Goal: Task Accomplishment & Management: Complete application form

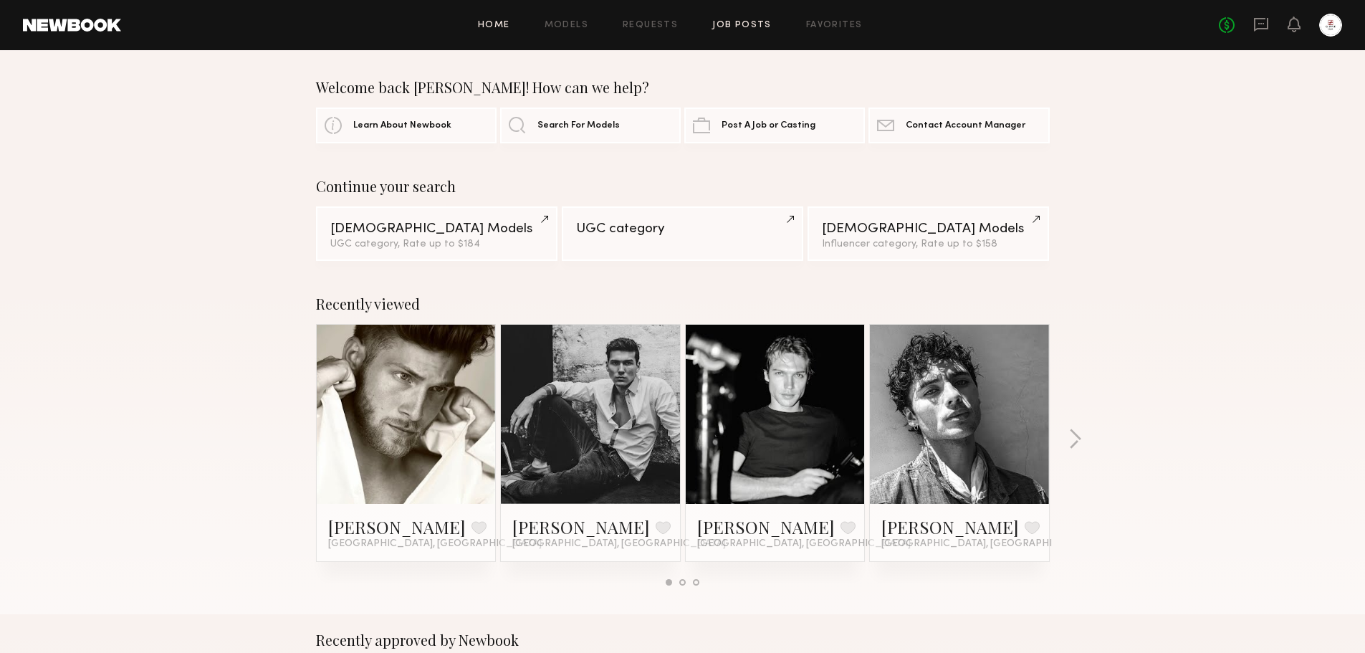
click at [745, 22] on link "Job Posts" at bounding box center [741, 25] width 59 height 9
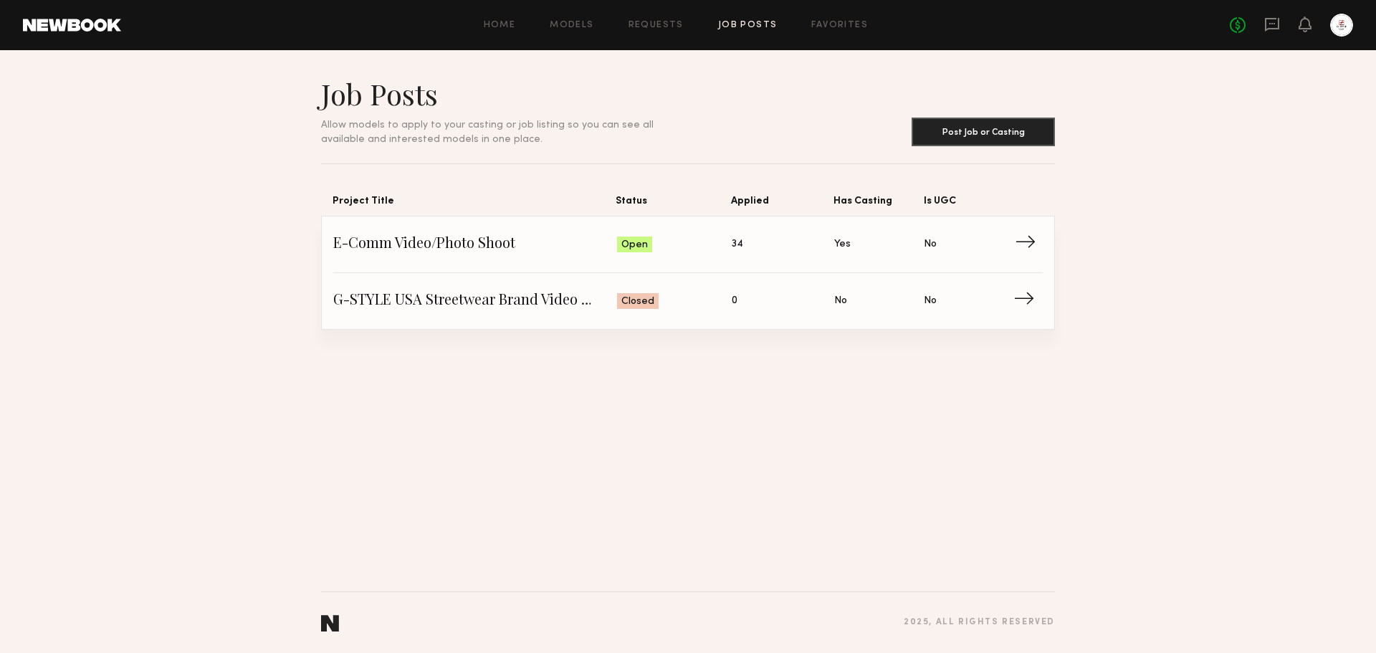
click at [1024, 241] on span "→" at bounding box center [1028, 244] width 29 height 21
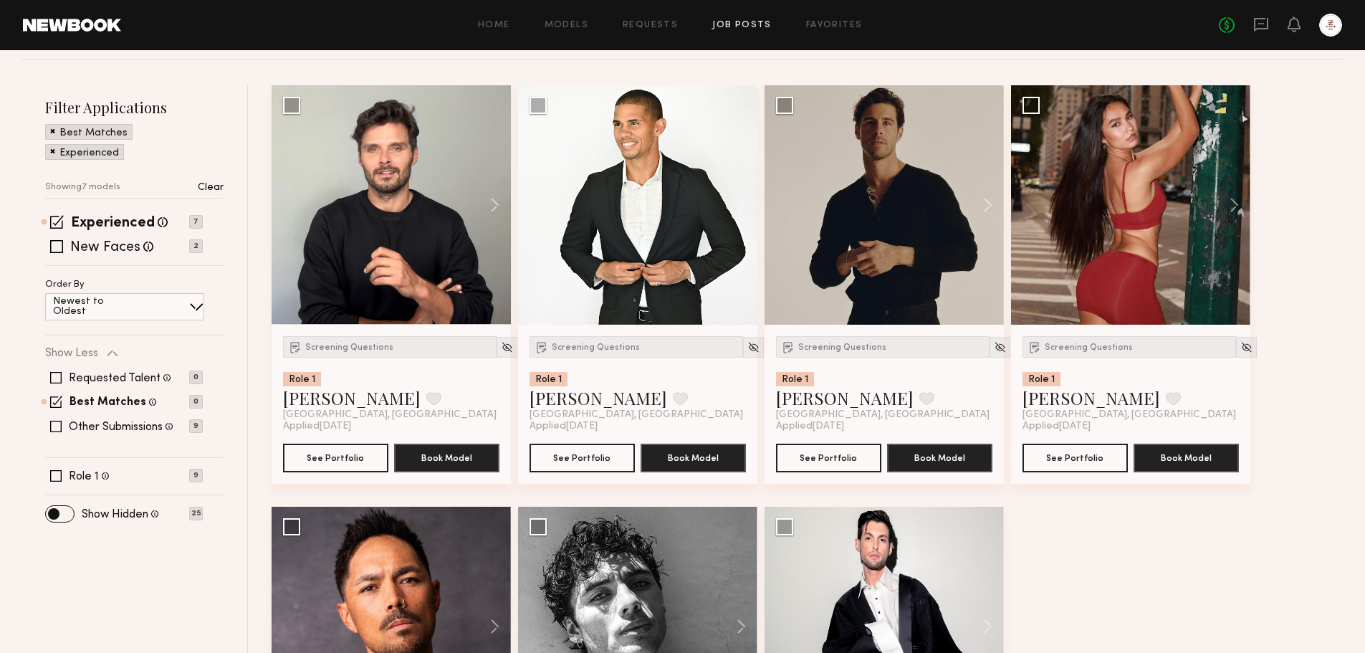
scroll to position [143, 0]
click at [1237, 203] on button at bounding box center [1227, 204] width 46 height 239
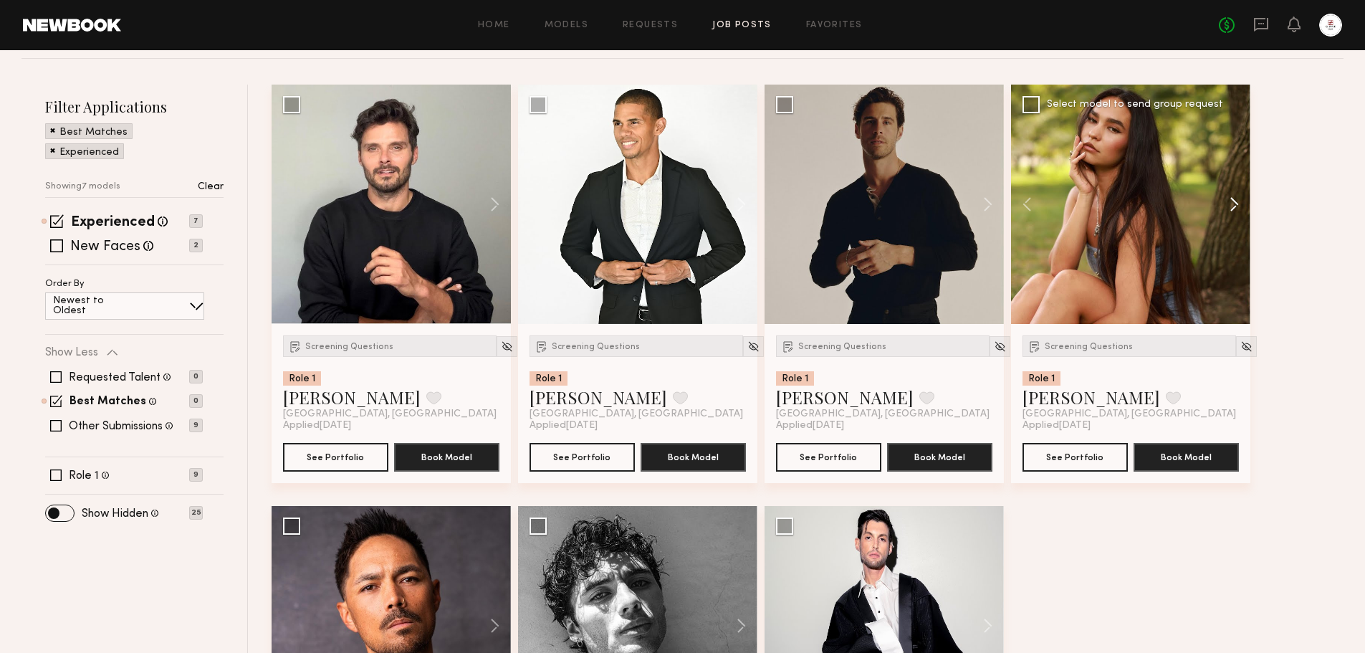
click at [1237, 203] on button at bounding box center [1227, 204] width 46 height 239
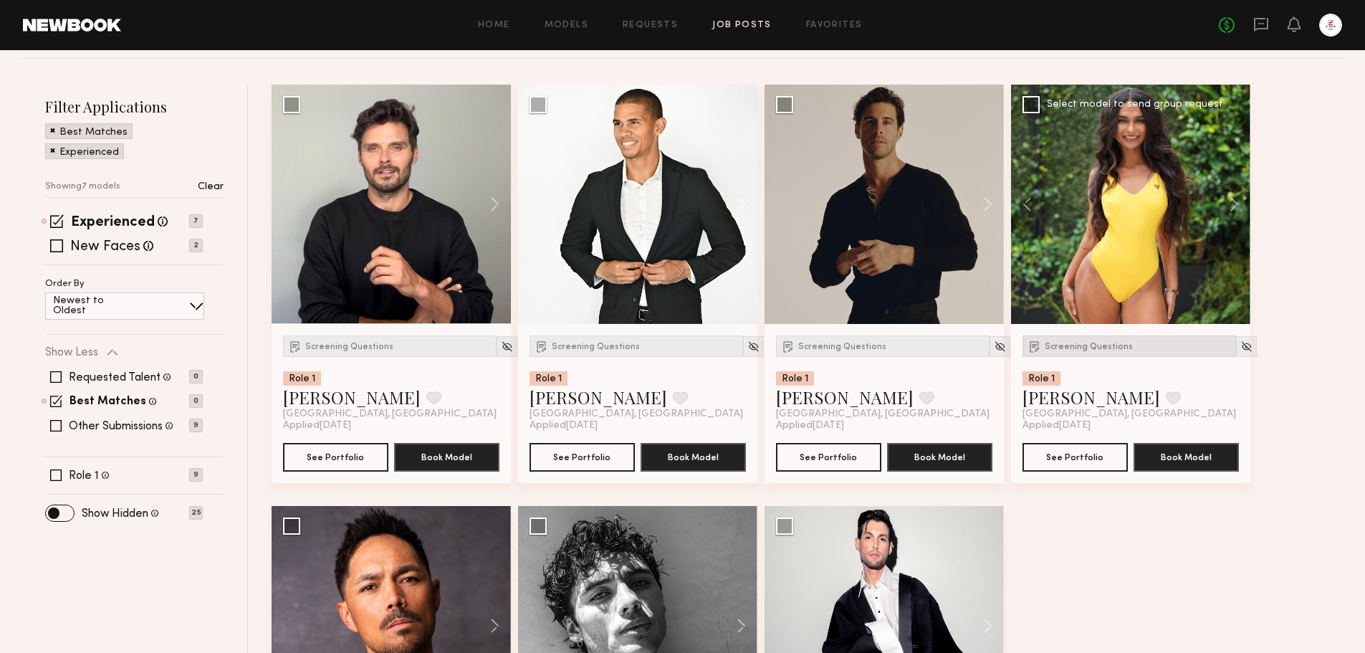
click at [1093, 337] on div "Screening Questions" at bounding box center [1128, 345] width 213 height 21
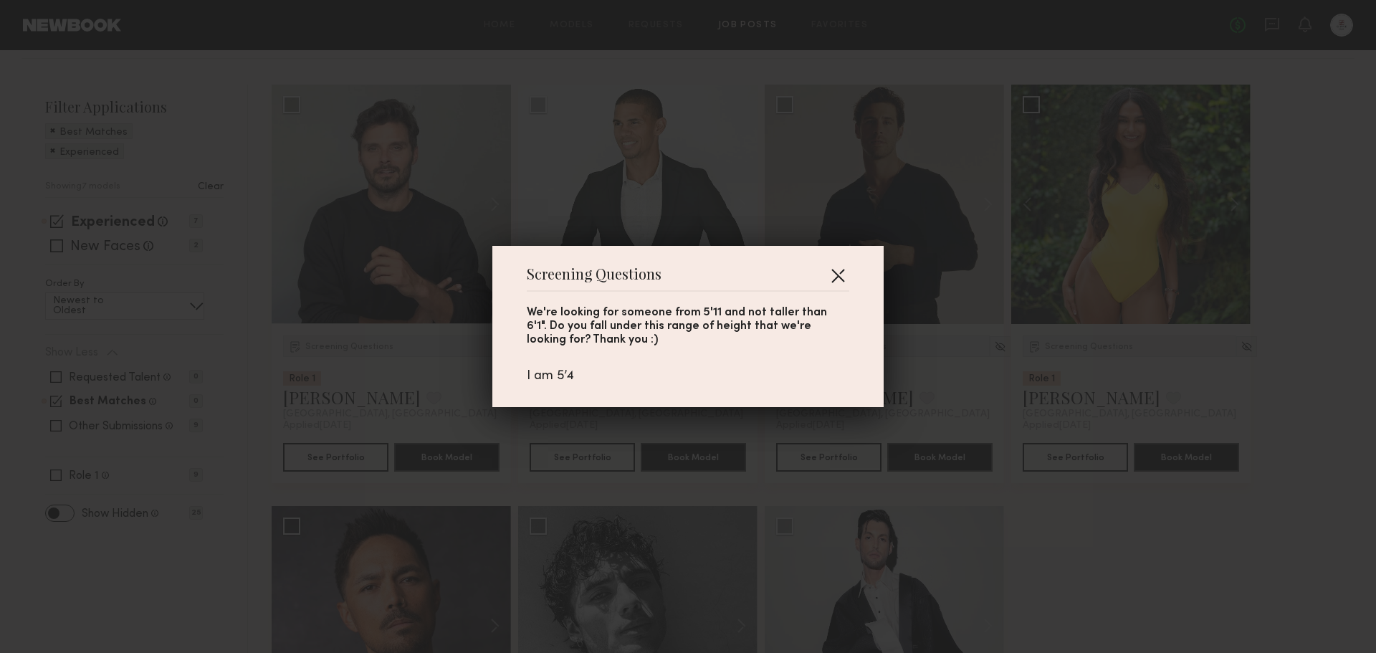
click at [828, 278] on button "button" at bounding box center [837, 275] width 23 height 23
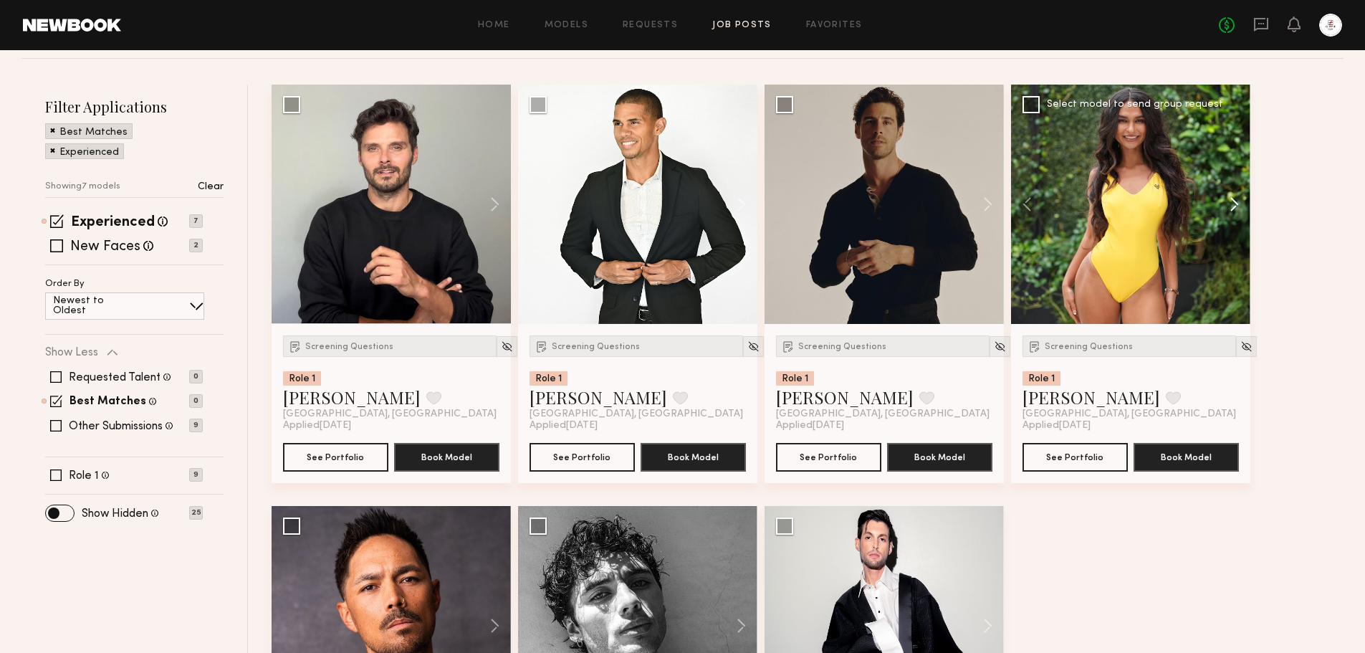
click at [1234, 206] on button at bounding box center [1227, 204] width 46 height 239
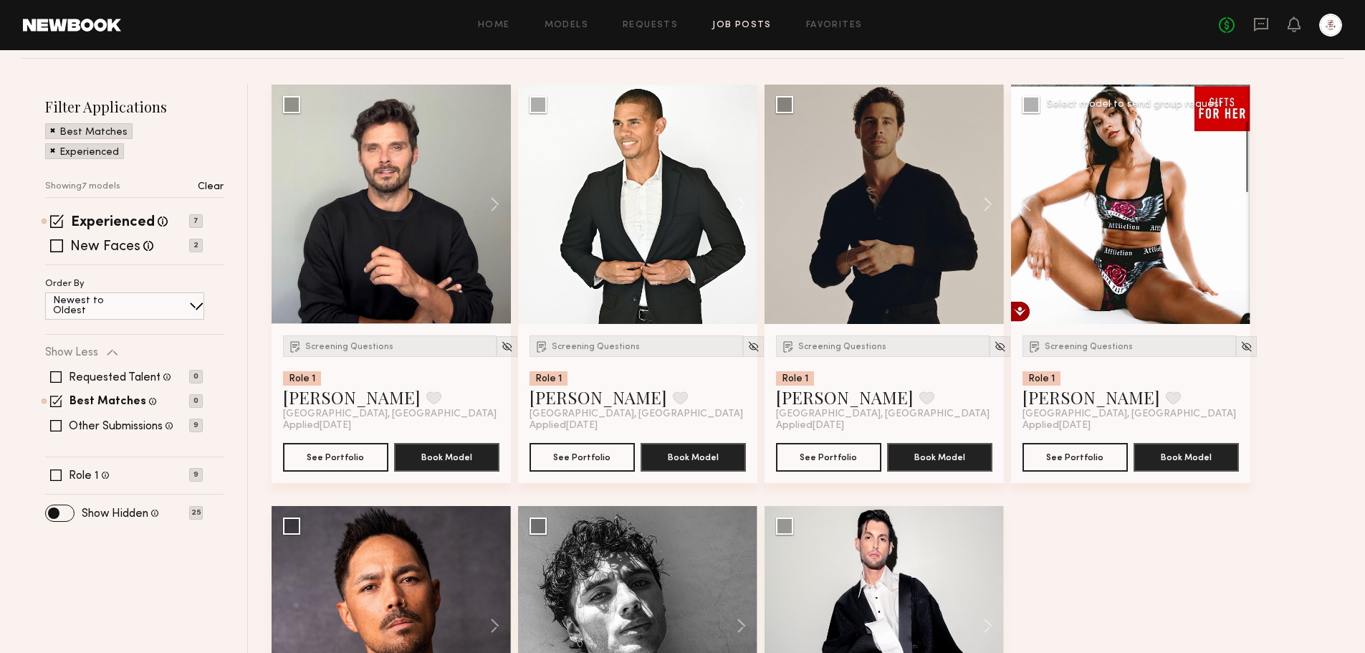
click at [1234, 203] on button at bounding box center [1227, 204] width 46 height 239
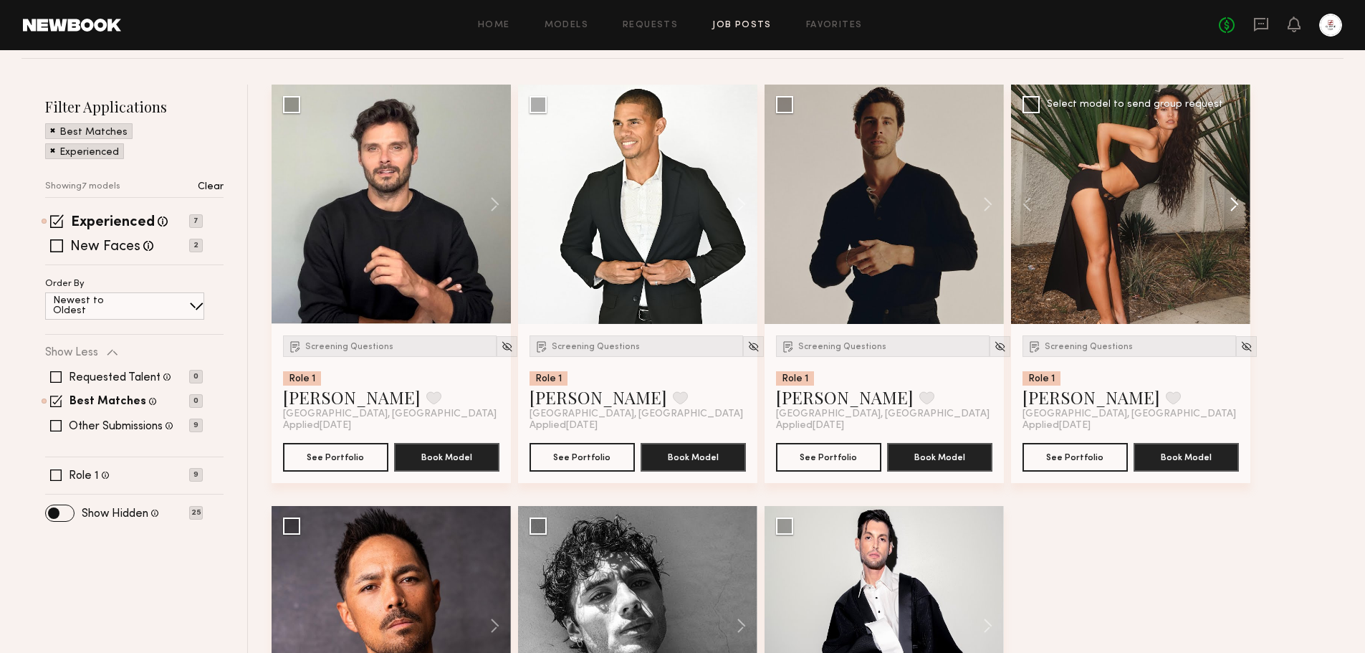
click at [1234, 203] on button at bounding box center [1227, 204] width 46 height 239
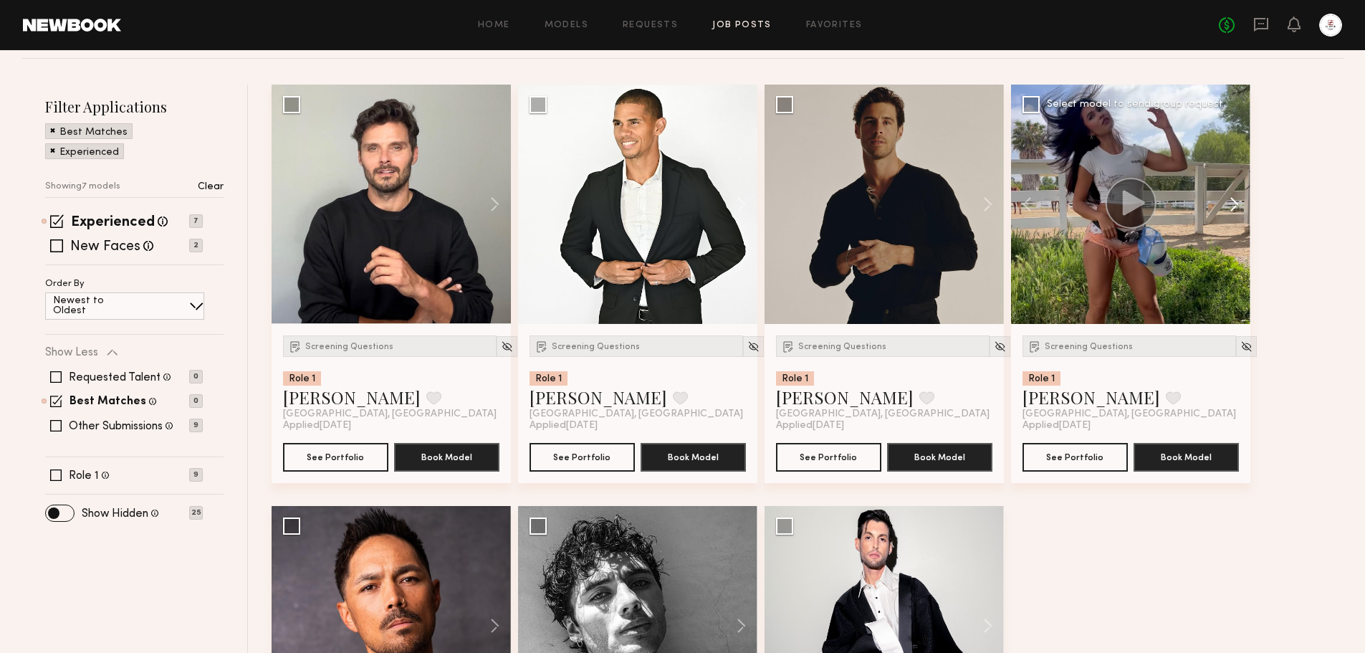
click at [1234, 202] on button at bounding box center [1227, 204] width 46 height 239
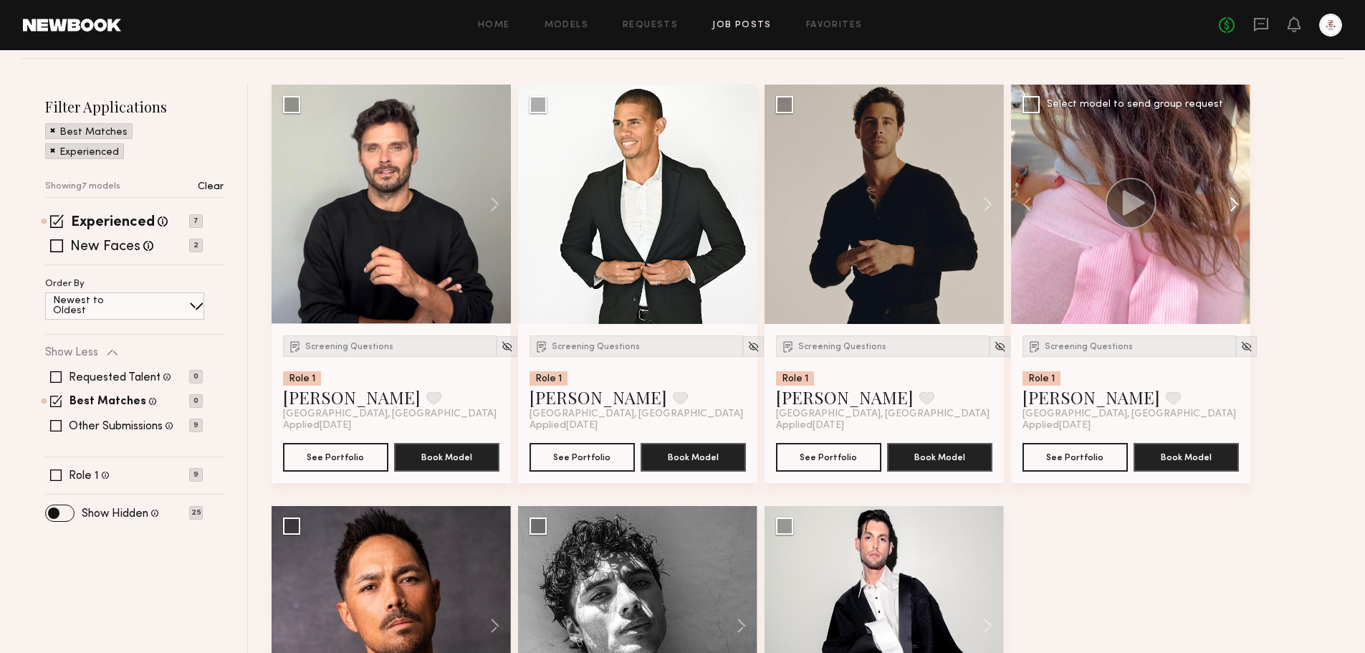
click at [1234, 202] on button at bounding box center [1227, 204] width 46 height 239
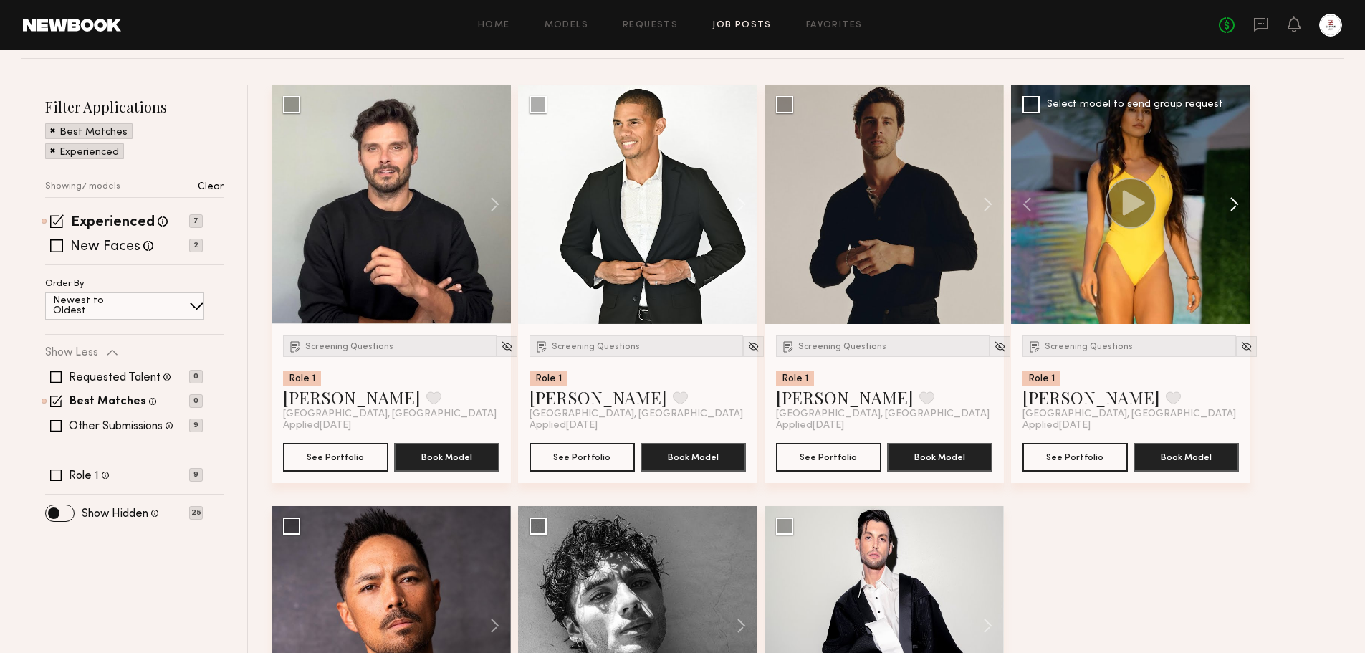
click at [1234, 202] on button at bounding box center [1227, 204] width 46 height 239
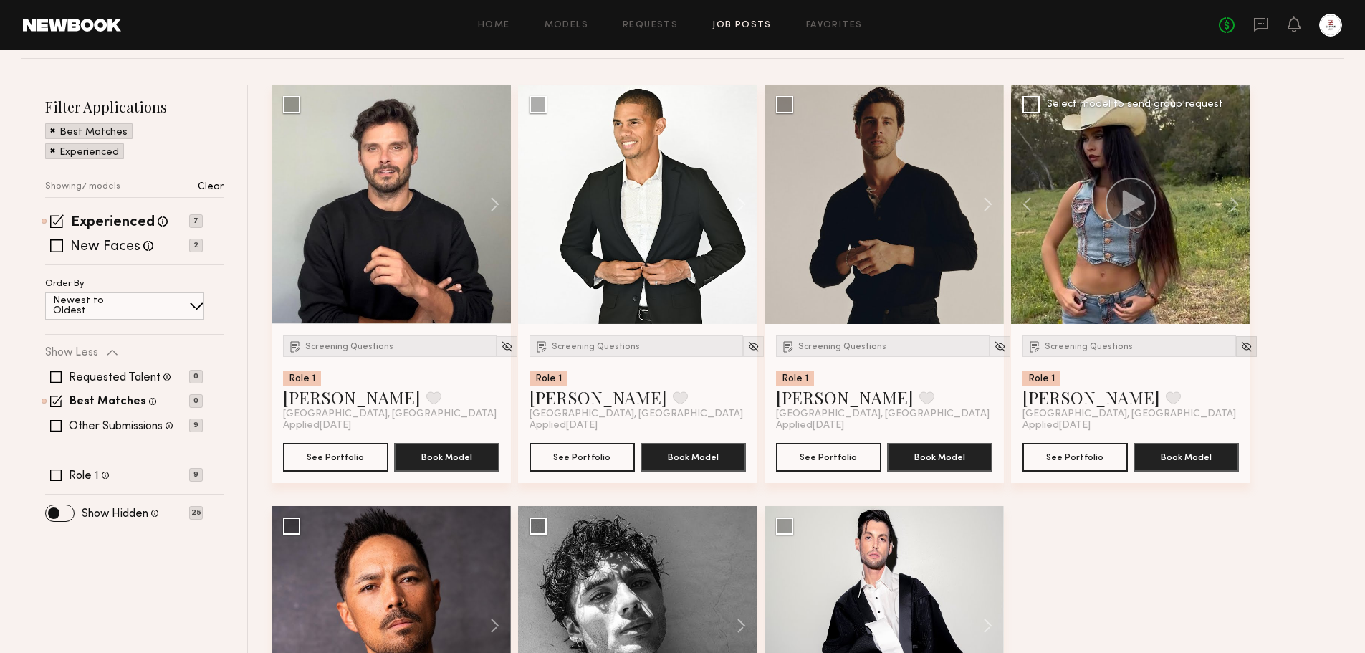
click at [1240, 352] on img at bounding box center [1246, 346] width 12 height 12
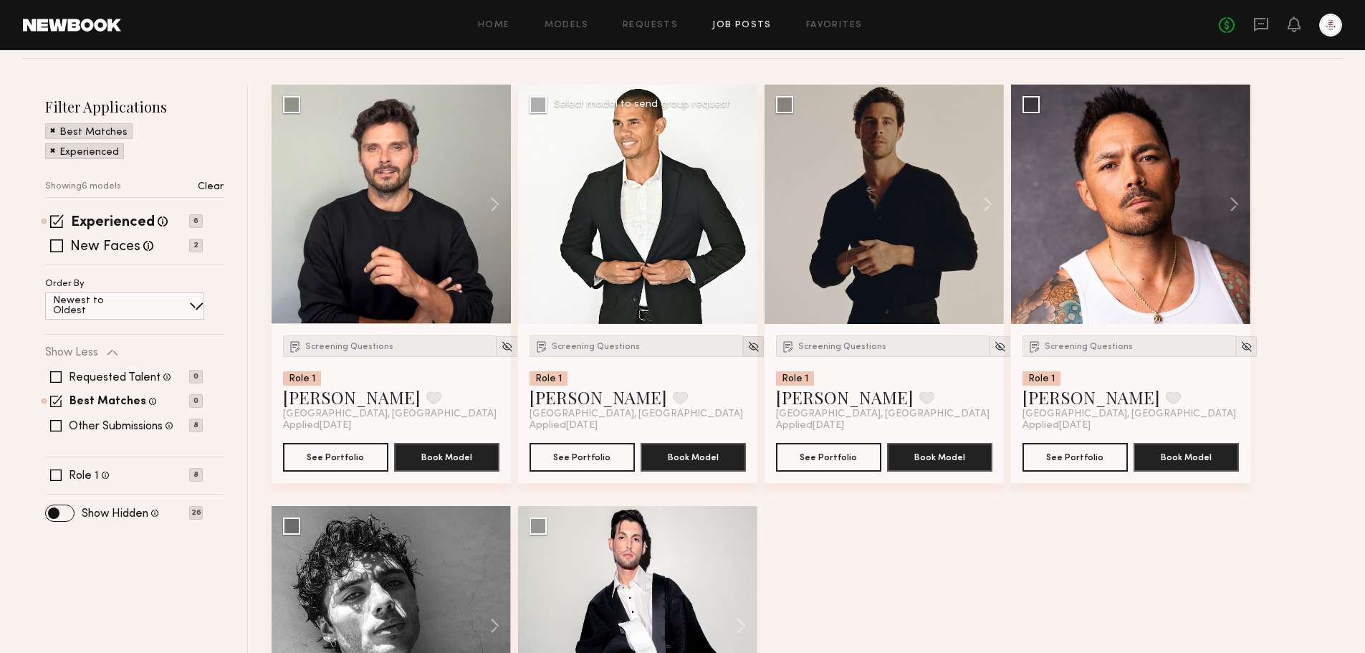
click at [747, 346] on img at bounding box center [753, 346] width 12 height 12
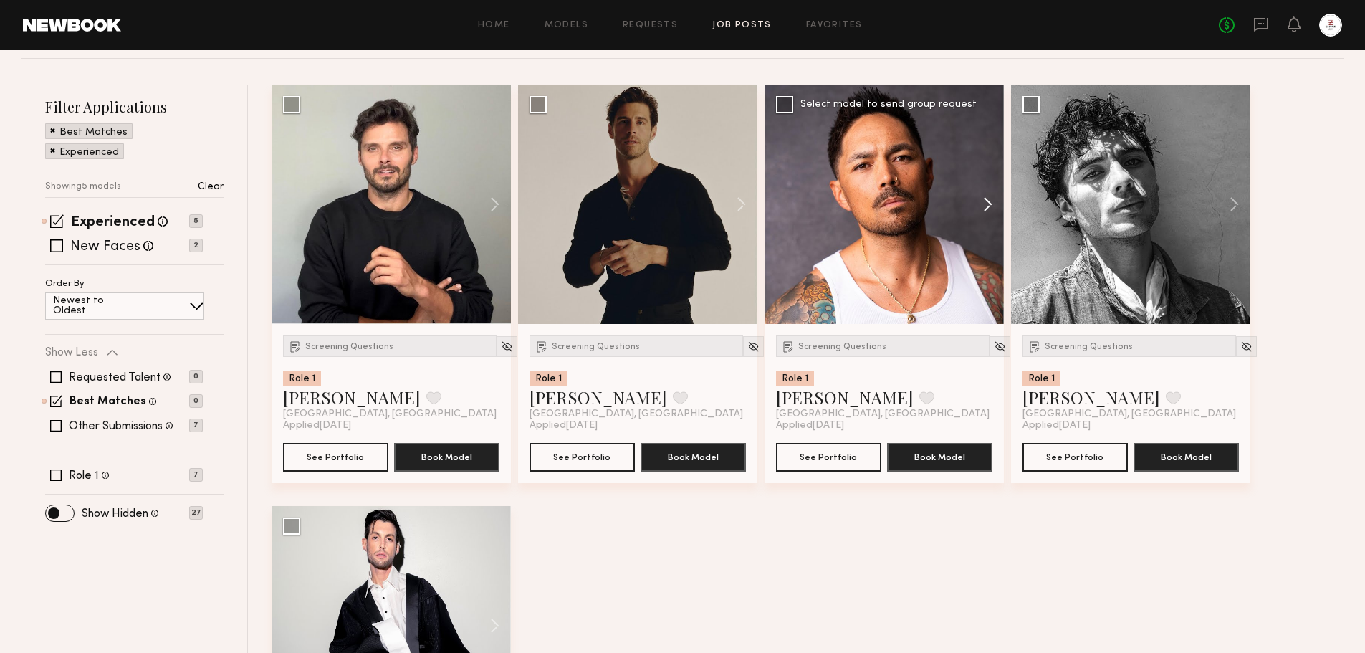
click at [989, 205] on button at bounding box center [981, 204] width 46 height 239
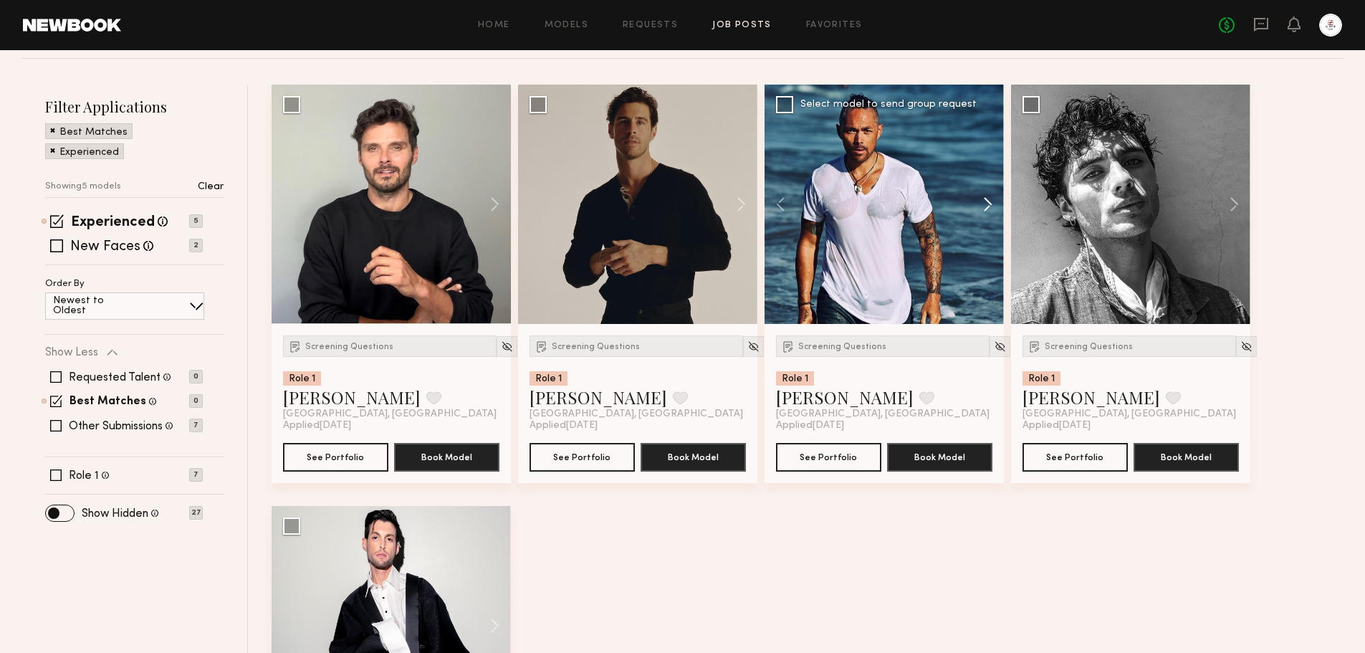
click at [989, 205] on button at bounding box center [981, 204] width 46 height 239
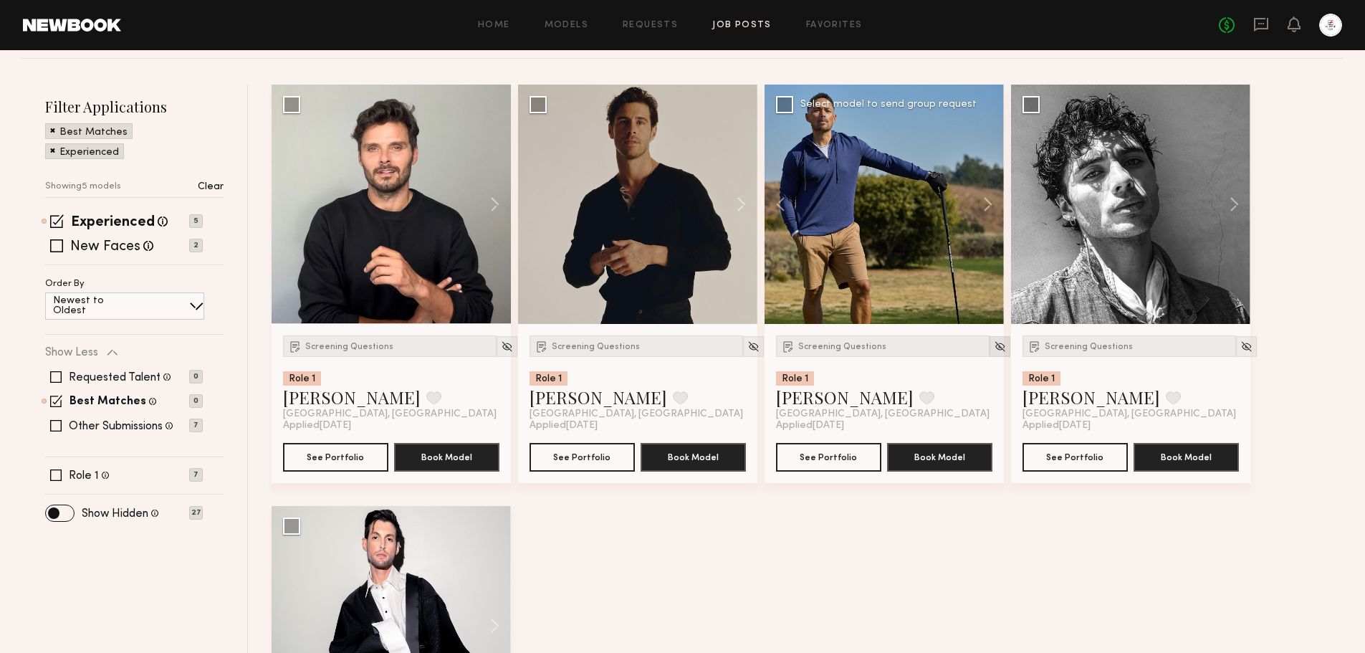
click at [994, 350] on img at bounding box center [1000, 346] width 12 height 12
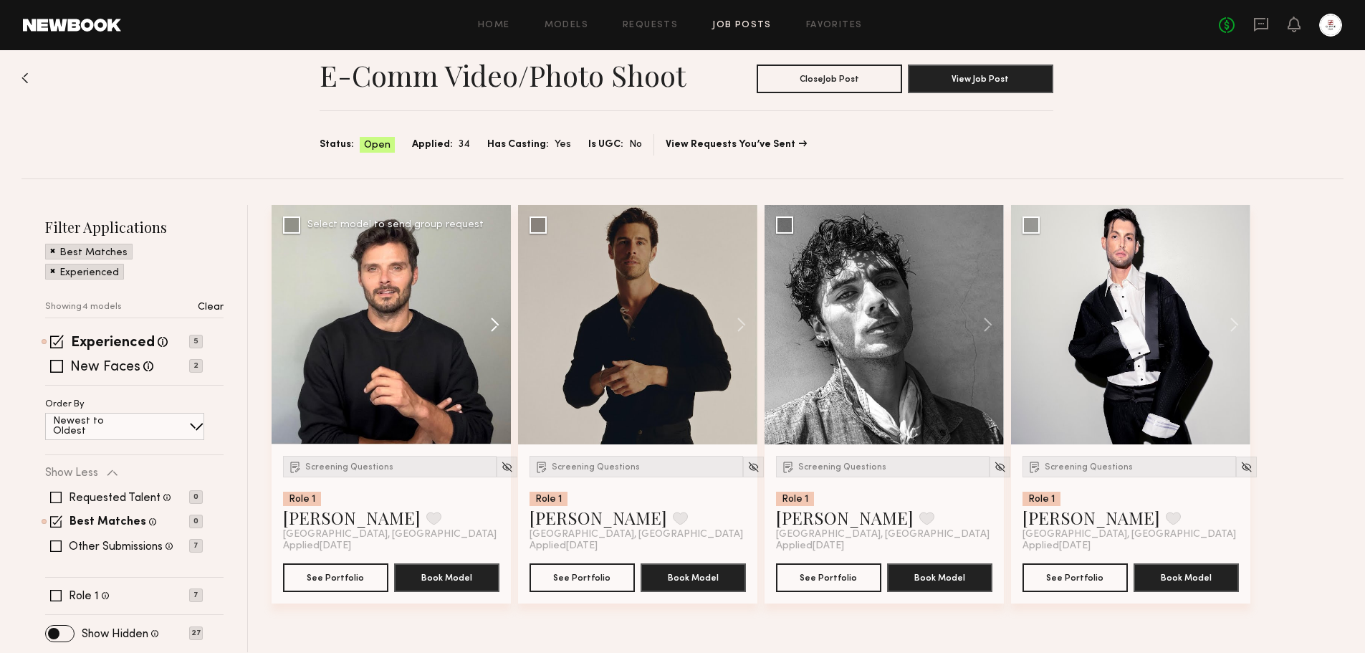
scroll to position [23, 0]
click at [498, 323] on button at bounding box center [488, 324] width 46 height 239
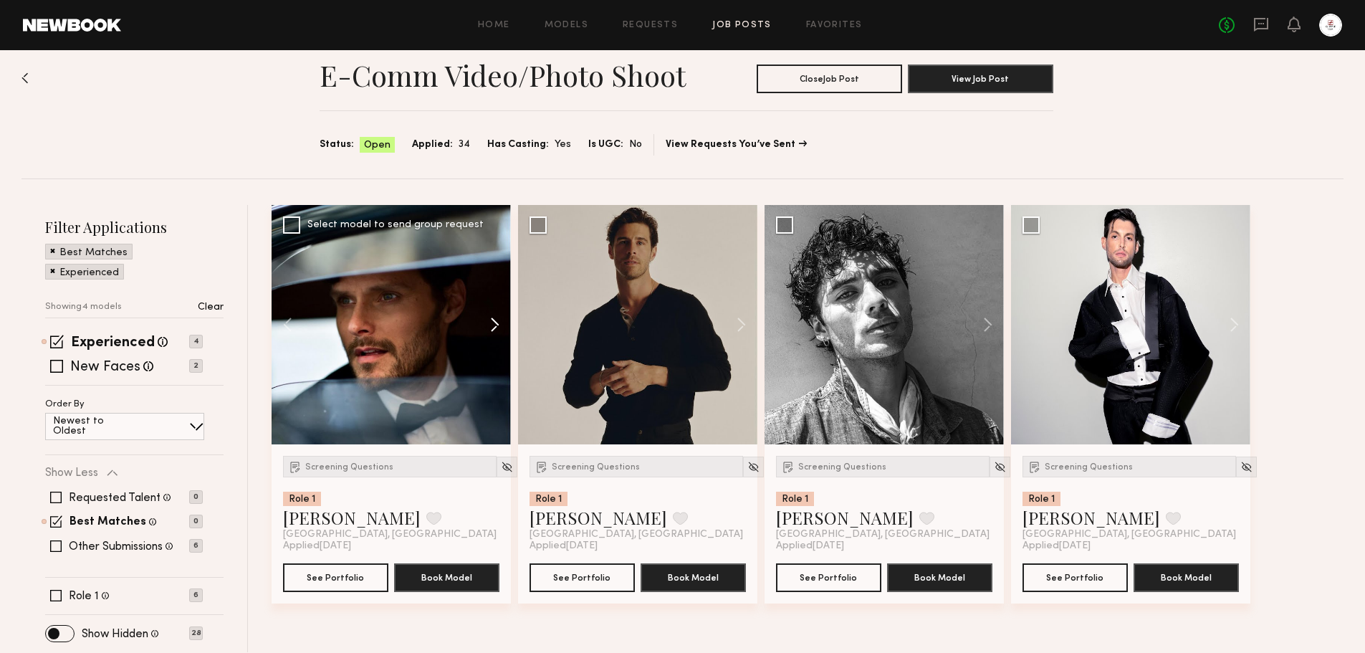
click at [498, 323] on button at bounding box center [488, 324] width 46 height 239
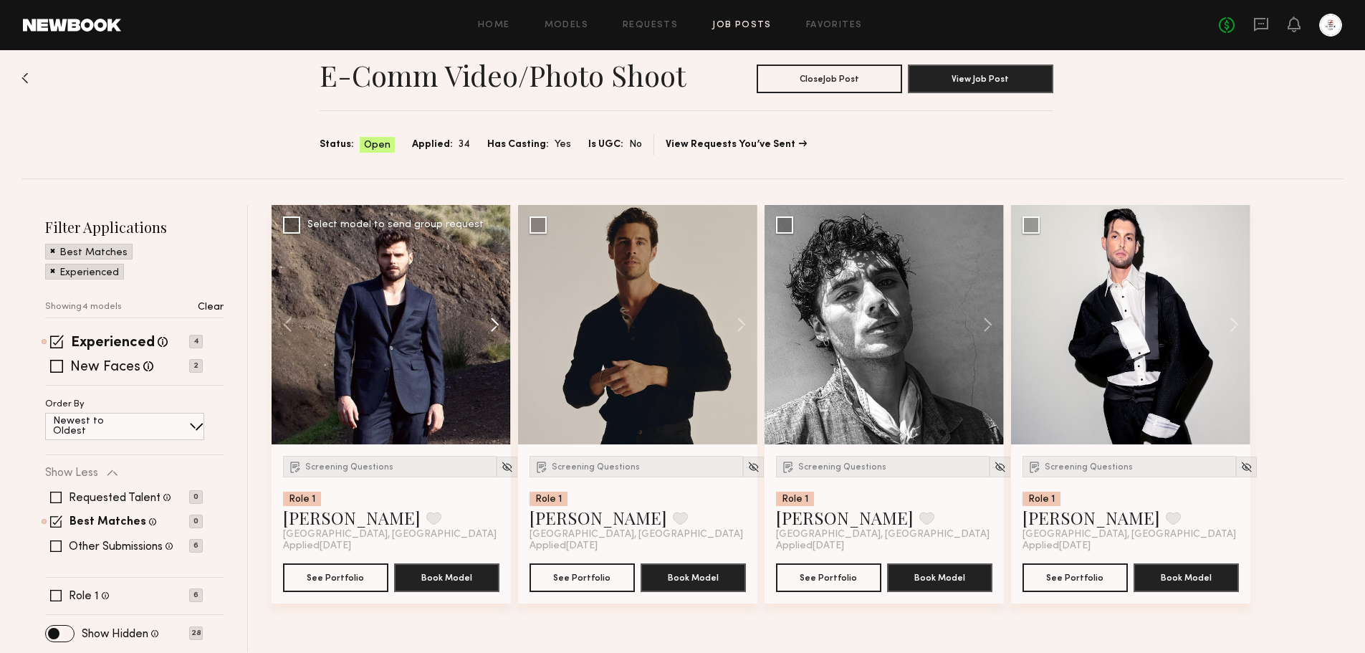
click at [498, 323] on button at bounding box center [488, 324] width 46 height 239
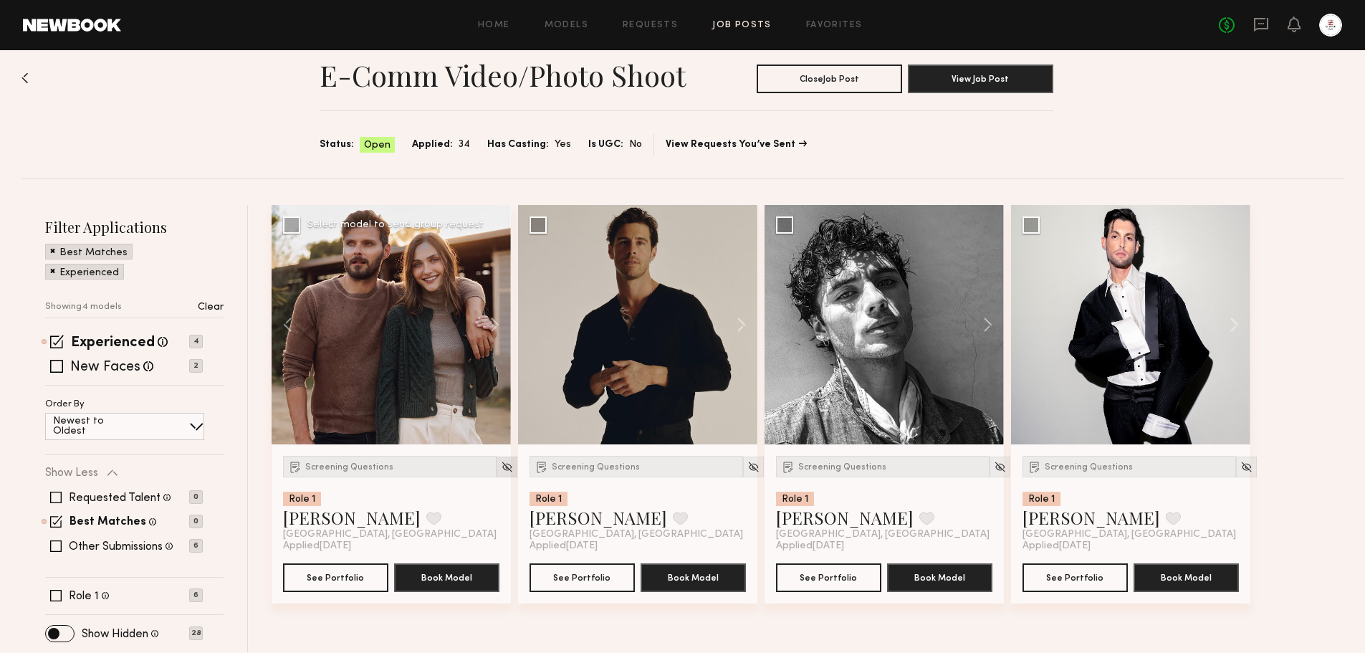
click at [501, 467] on img at bounding box center [507, 467] width 12 height 12
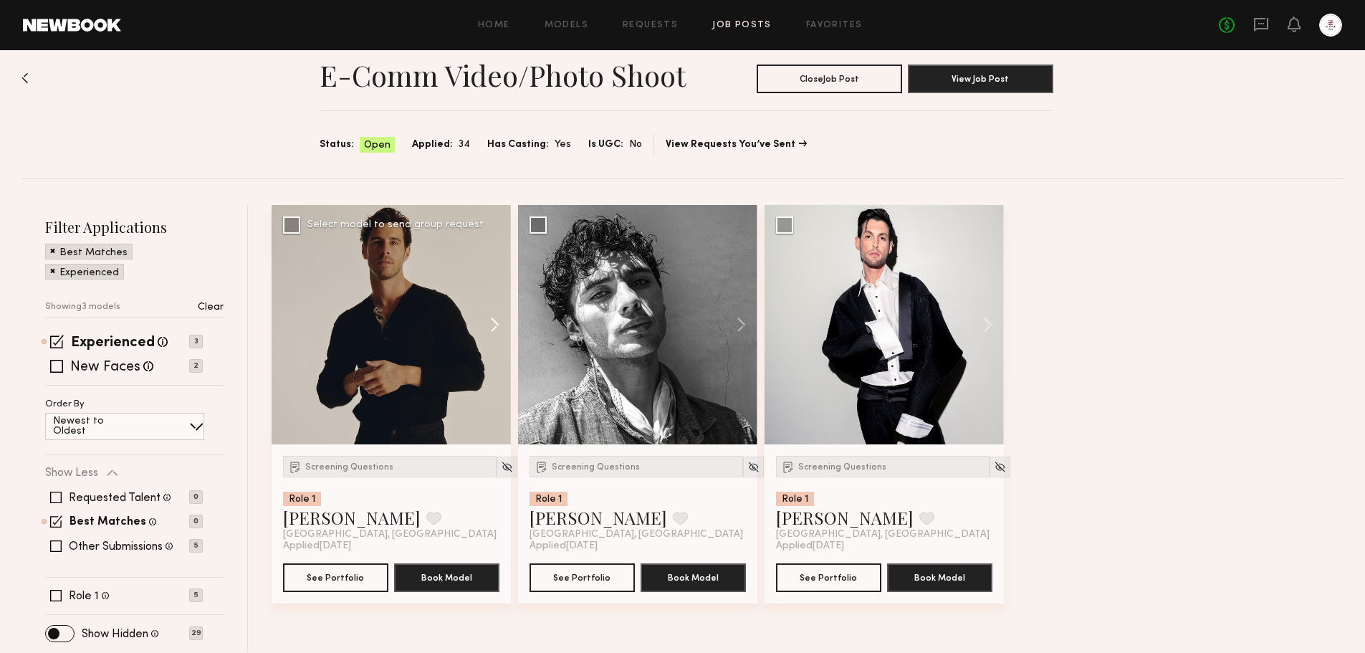
click at [495, 325] on button at bounding box center [488, 324] width 46 height 239
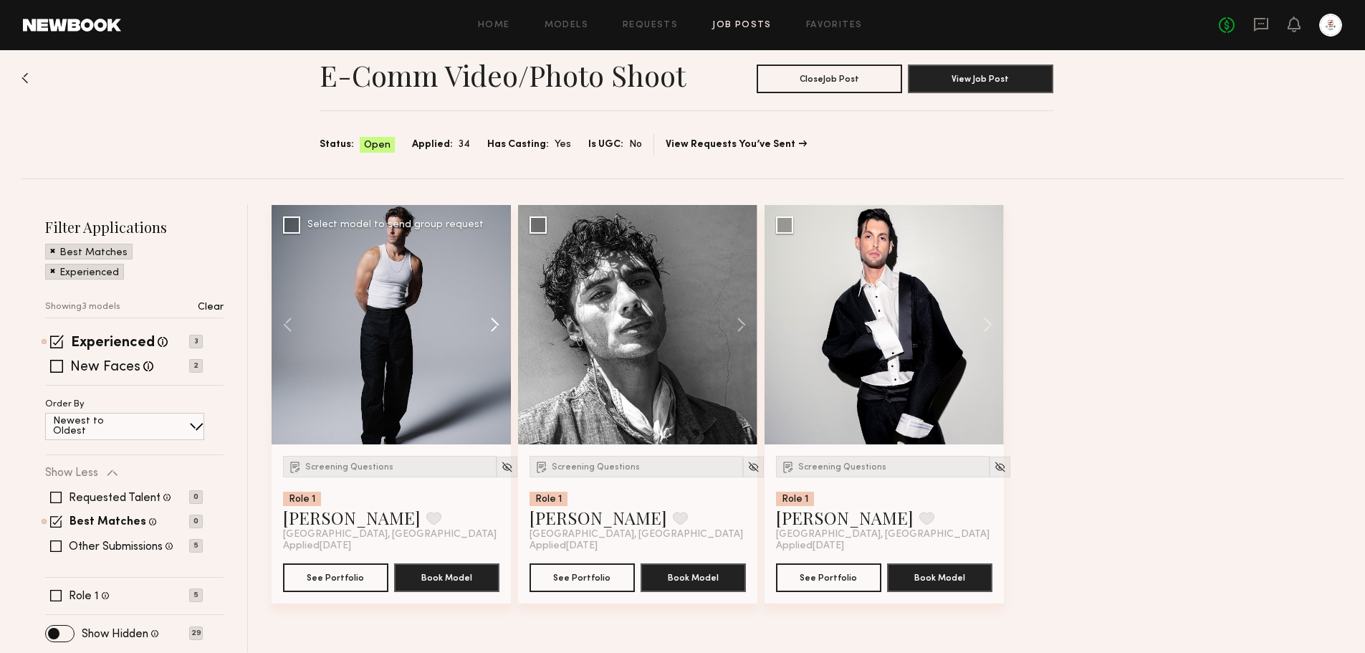
click at [495, 325] on button at bounding box center [488, 324] width 46 height 239
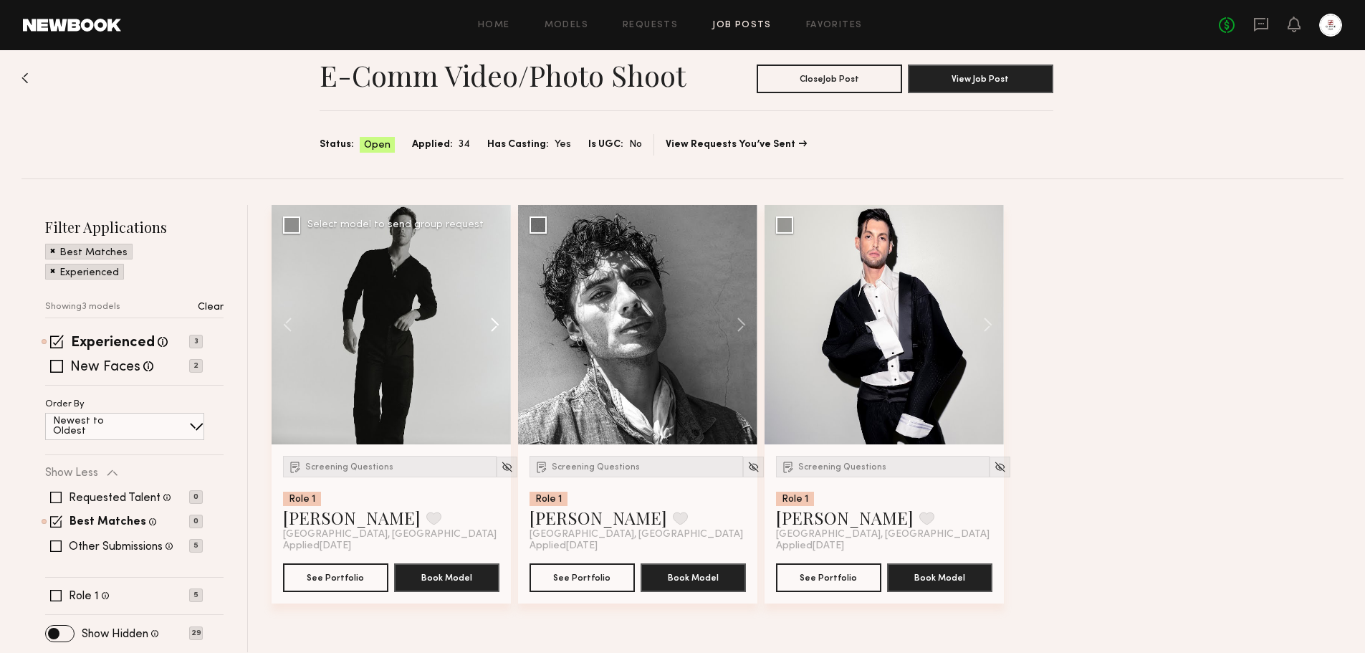
click at [495, 325] on button at bounding box center [488, 324] width 46 height 239
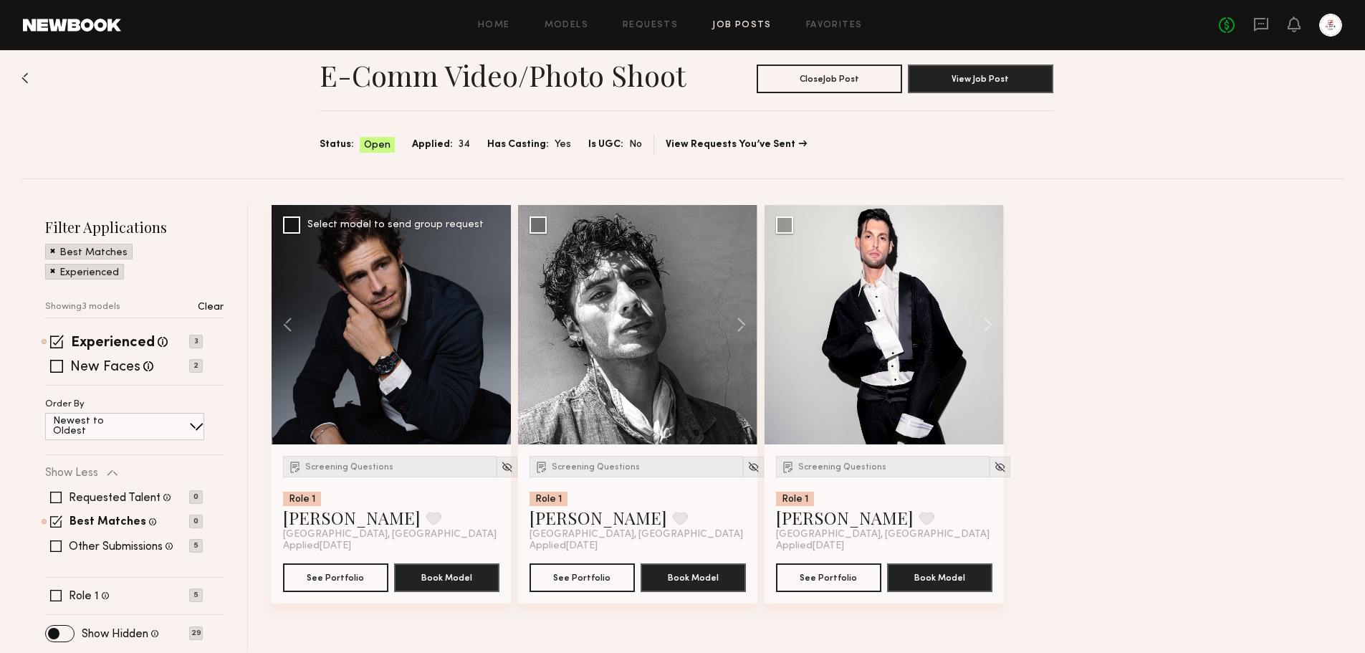
click at [495, 325] on div at bounding box center [391, 324] width 239 height 239
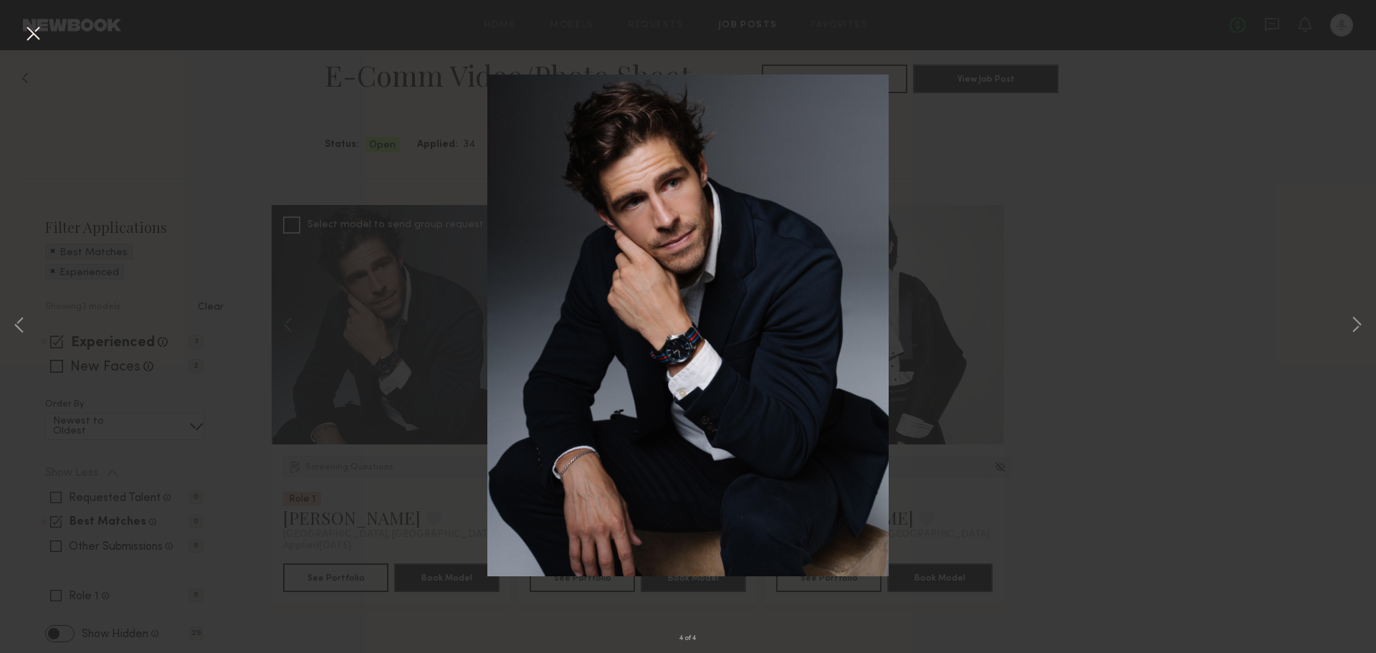
click at [32, 41] on button at bounding box center [32, 34] width 23 height 26
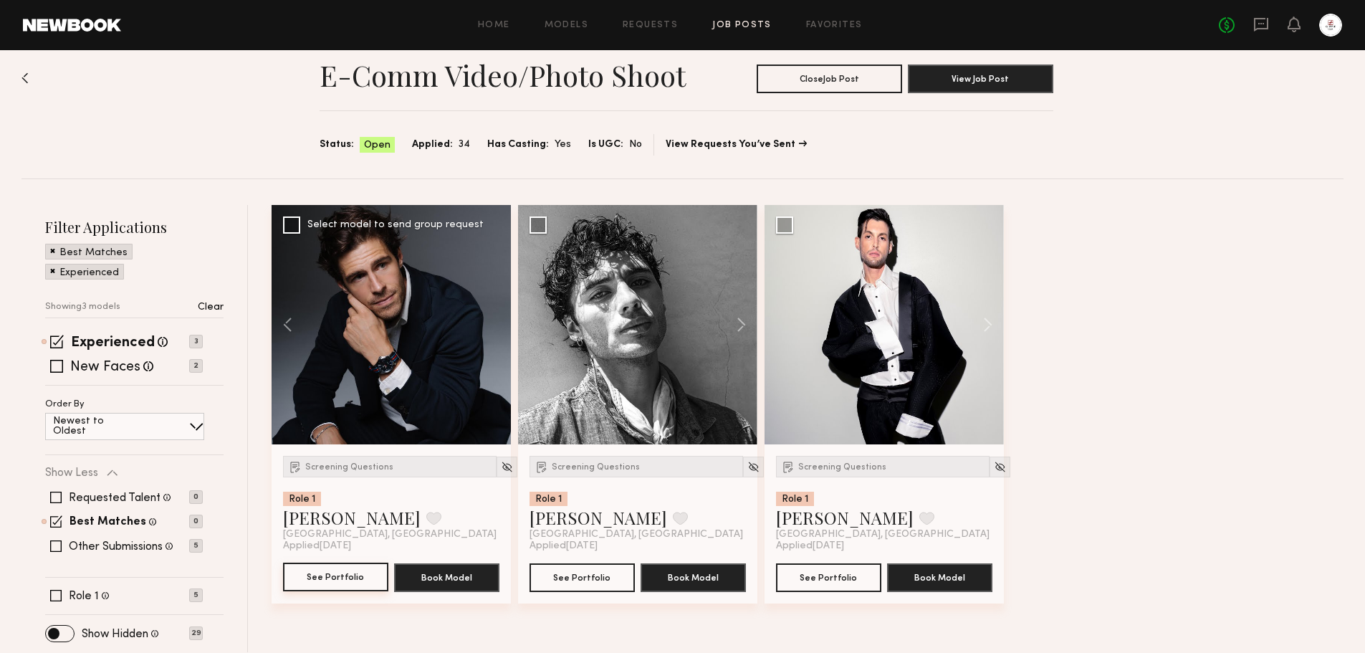
click at [354, 588] on button "See Portfolio" at bounding box center [335, 576] width 105 height 29
click at [501, 464] on img at bounding box center [507, 467] width 12 height 12
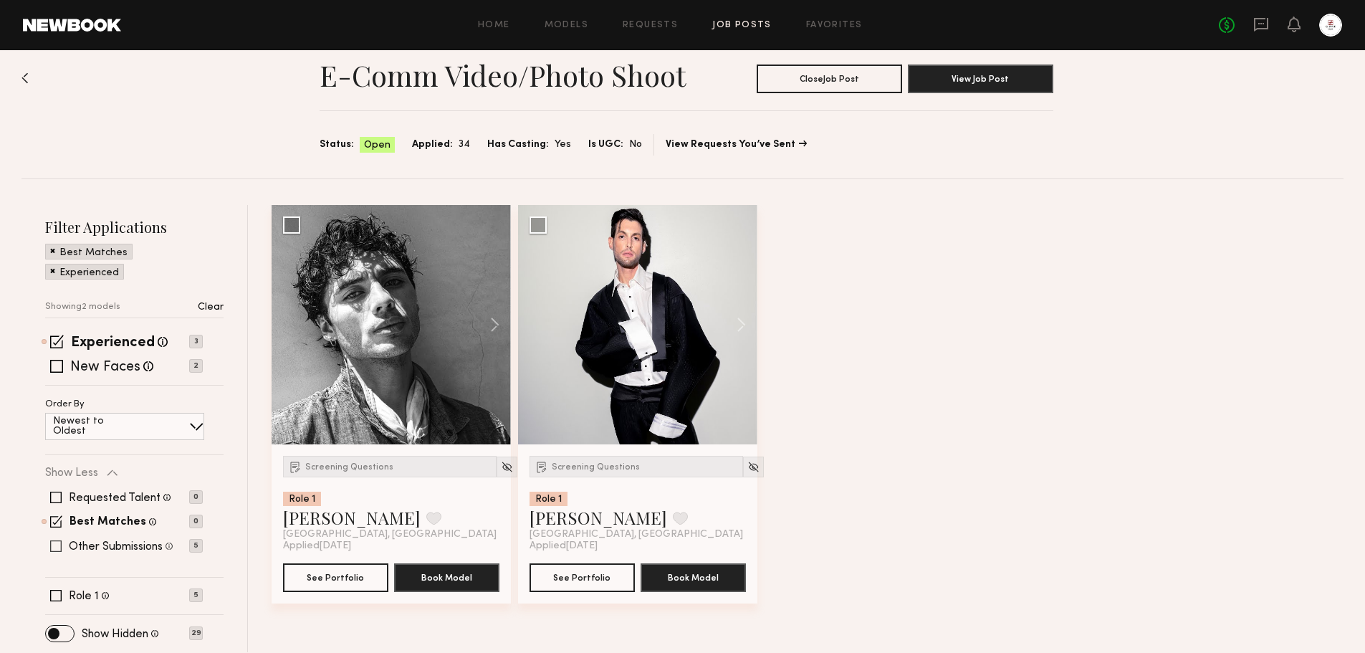
click at [91, 547] on label "Other Submissions" at bounding box center [116, 546] width 94 height 11
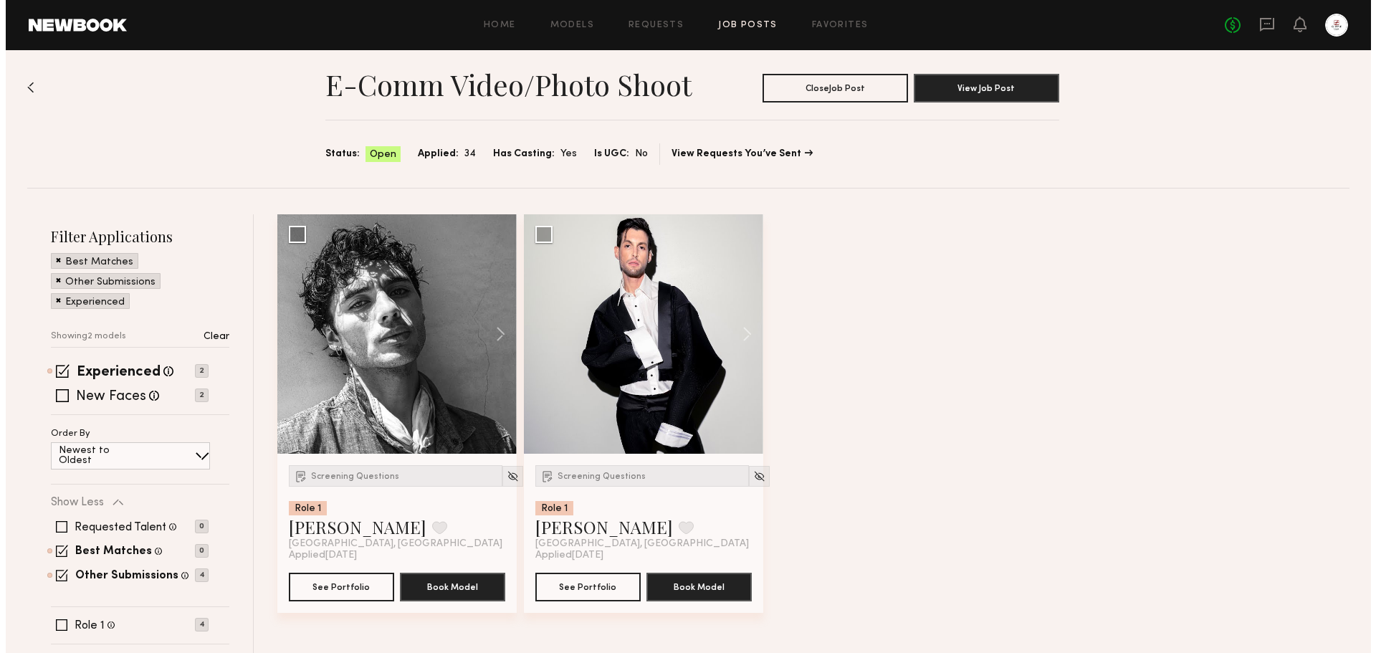
scroll to position [0, 0]
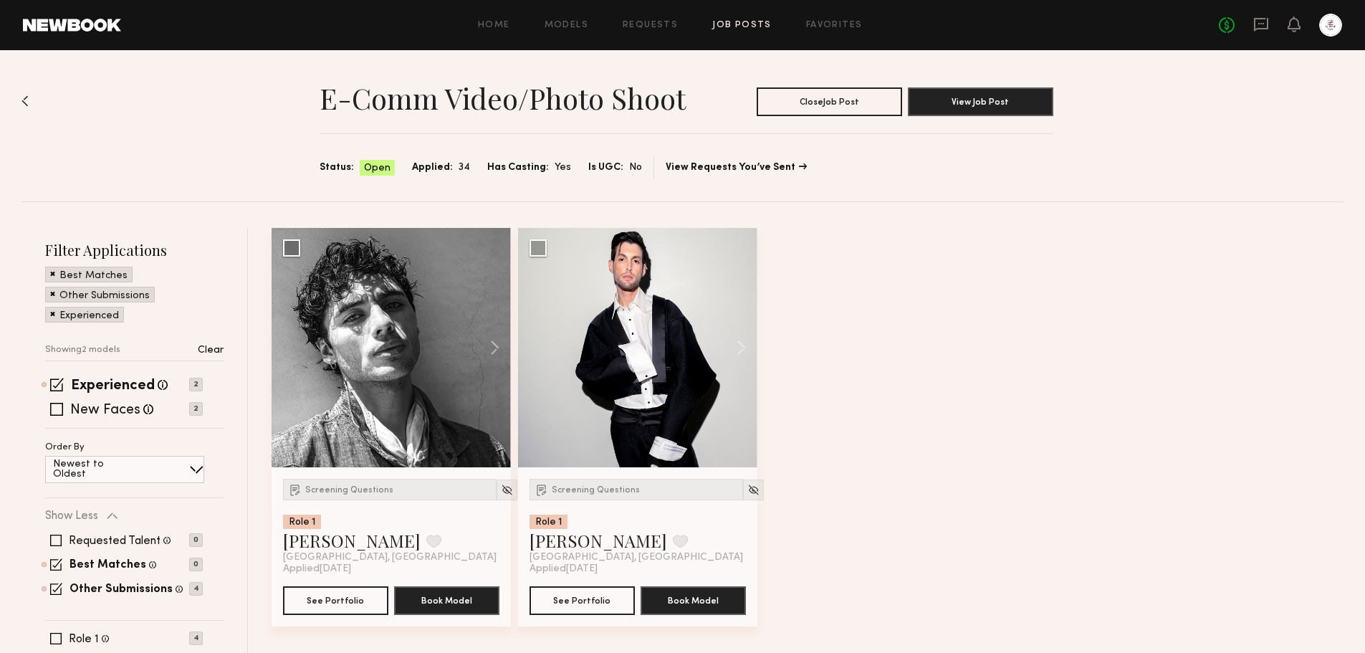
click at [1249, 15] on div "No fees up to $5,000" at bounding box center [1280, 25] width 123 height 23
click at [1254, 21] on icon at bounding box center [1261, 25] width 14 height 14
